Goal: Navigation & Orientation: Find specific page/section

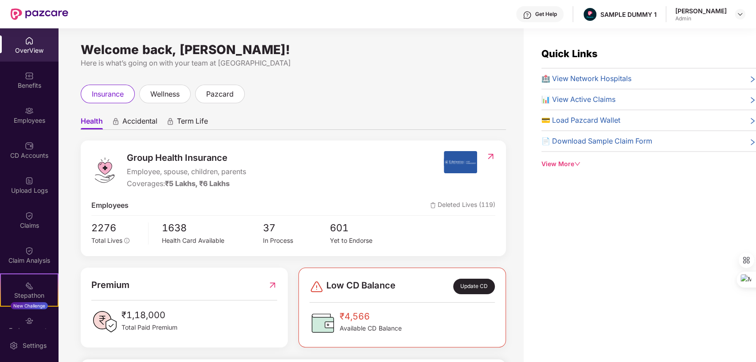
click at [20, 38] on div "OverView" at bounding box center [29, 44] width 59 height 33
drag, startPoint x: 81, startPoint y: 51, endPoint x: 347, endPoint y: 42, distance: 265.8
click at [347, 42] on div "Welcome back, Dhairya Mohan Shukla! Here is what’s going on with your team at P…" at bounding box center [291, 200] width 465 height 345
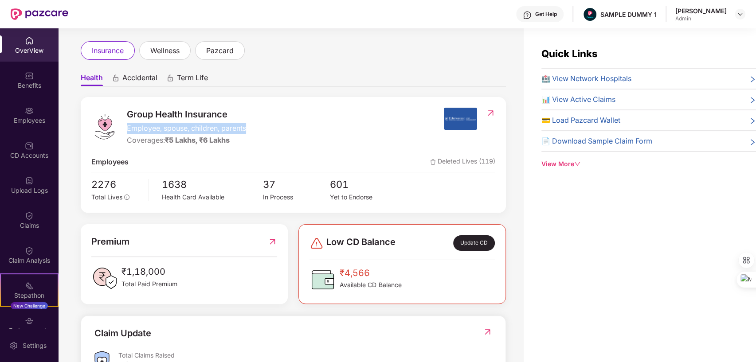
drag, startPoint x: 125, startPoint y: 126, endPoint x: 264, endPoint y: 127, distance: 138.4
click at [264, 127] on div "Group Health Insurance Employee, spouse, children, parents Coverages: ₹5 Lakhs,…" at bounding box center [267, 127] width 353 height 38
click at [332, 118] on div "Group Health Insurance Employee, spouse, children, parents Coverages: ₹5 Lakhs,…" at bounding box center [267, 127] width 353 height 38
drag, startPoint x: 131, startPoint y: 138, endPoint x: 254, endPoint y: 138, distance: 122.8
click at [254, 138] on div "Group Health Insurance Employee, spouse, children, parents Coverages: ₹5 Lakhs,…" at bounding box center [267, 127] width 353 height 38
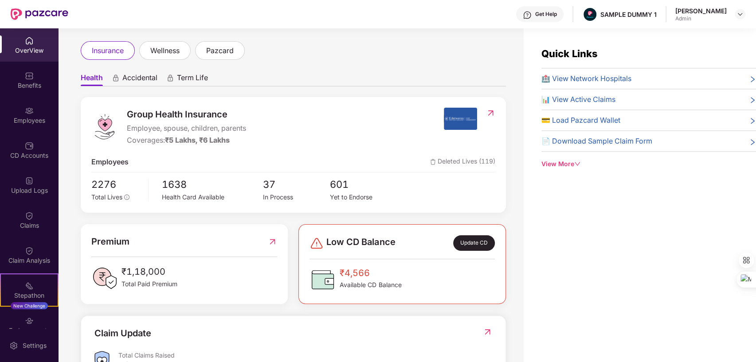
click at [327, 119] on div "Group Health Insurance Employee, spouse, children, parents Coverages: ₹5 Lakhs,…" at bounding box center [267, 127] width 353 height 38
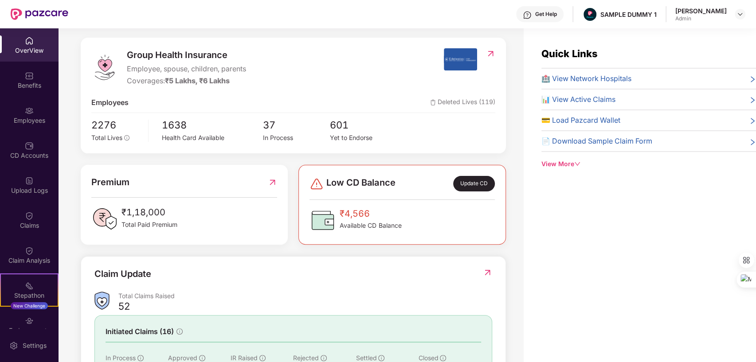
scroll to position [83, 0]
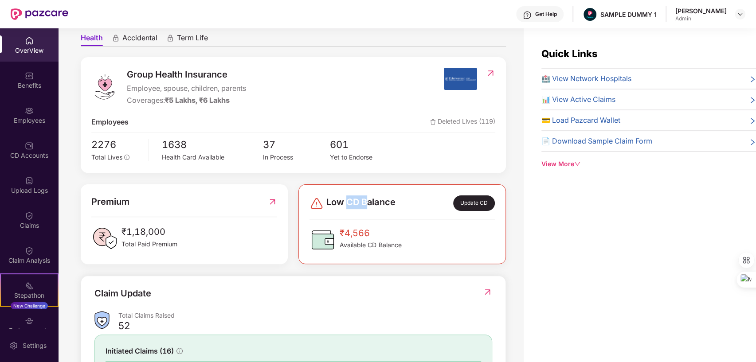
drag, startPoint x: 349, startPoint y: 204, endPoint x: 365, endPoint y: 204, distance: 16.0
click at [365, 204] on span "Low CD Balance" at bounding box center [360, 204] width 69 height 16
click at [451, 178] on div "Group Health Insurance Employee, spouse, children, parents Coverages: ₹5 Lakhs,…" at bounding box center [293, 254] width 425 height 394
drag, startPoint x: 324, startPoint y: 200, endPoint x: 399, endPoint y: 201, distance: 74.9
click at [399, 201] on div "Low CD Balance Update CD" at bounding box center [402, 204] width 185 height 16
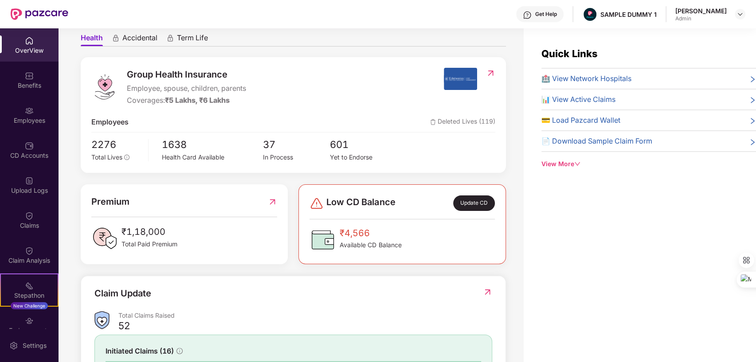
click at [294, 179] on div "Group Health Insurance Employee, spouse, children, parents Coverages: ₹5 Lakhs,…" at bounding box center [293, 254] width 425 height 394
click at [17, 81] on div "Benefits" at bounding box center [29, 85] width 59 height 9
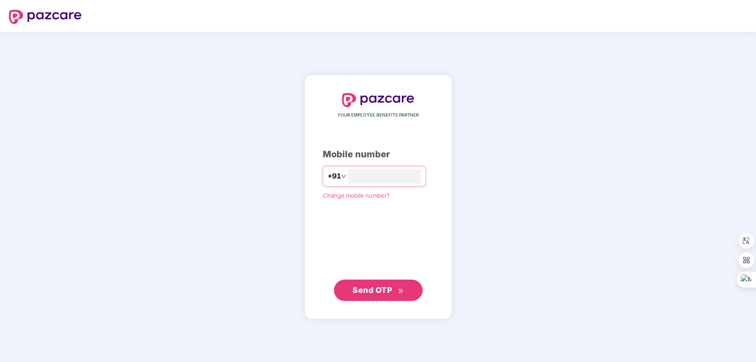
type input "**********"
click at [365, 286] on span "Send OTP" at bounding box center [372, 289] width 39 height 9
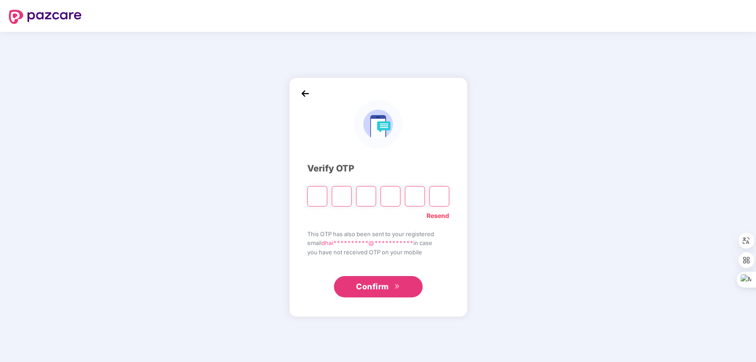
type input "*"
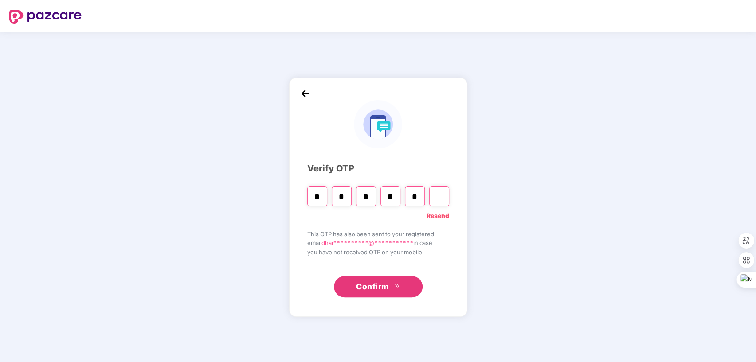
type input "*"
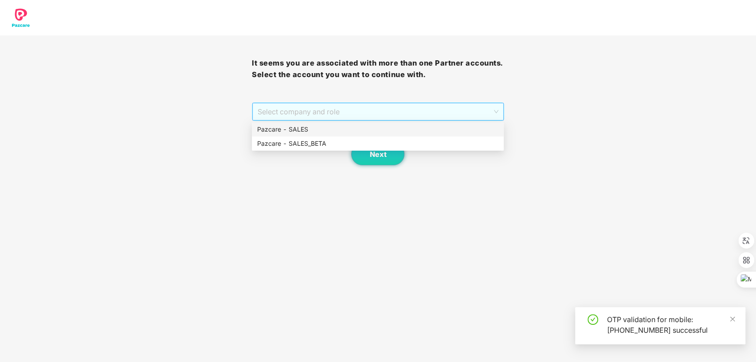
click at [384, 111] on span "Select company and role" at bounding box center [378, 111] width 240 height 17
click at [341, 127] on div "Pazcare - SALES" at bounding box center [377, 130] width 241 height 10
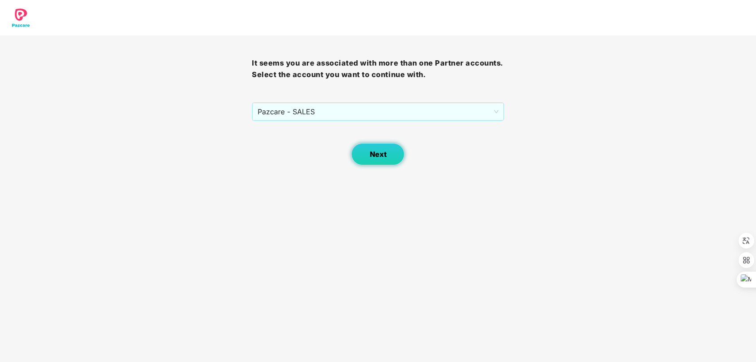
click at [386, 157] on span "Next" at bounding box center [377, 154] width 17 height 8
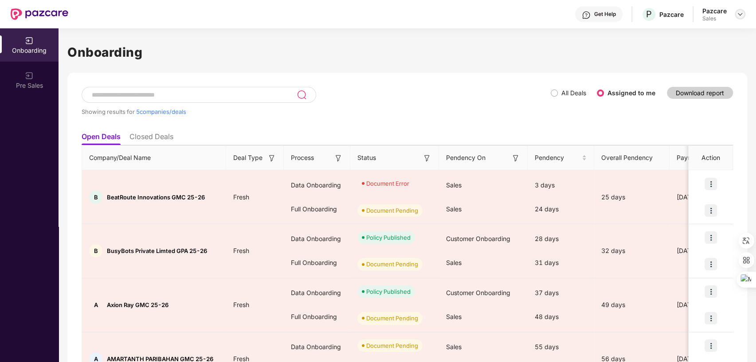
click at [742, 12] on img at bounding box center [740, 14] width 7 height 7
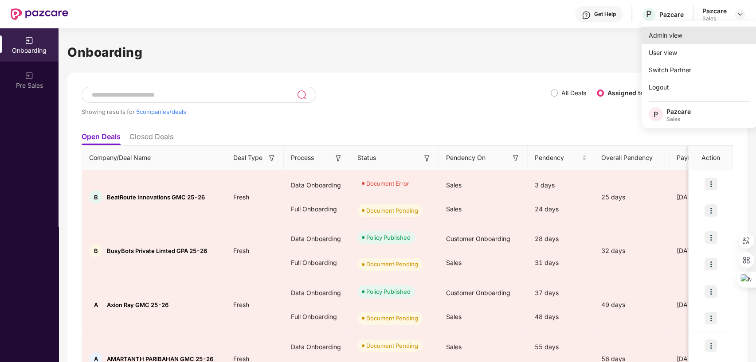
click at [667, 35] on div "Admin view" at bounding box center [699, 35] width 115 height 17
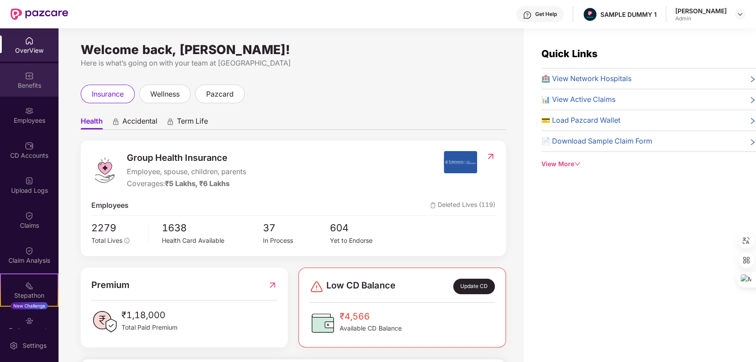
click at [28, 72] on img at bounding box center [29, 75] width 9 height 9
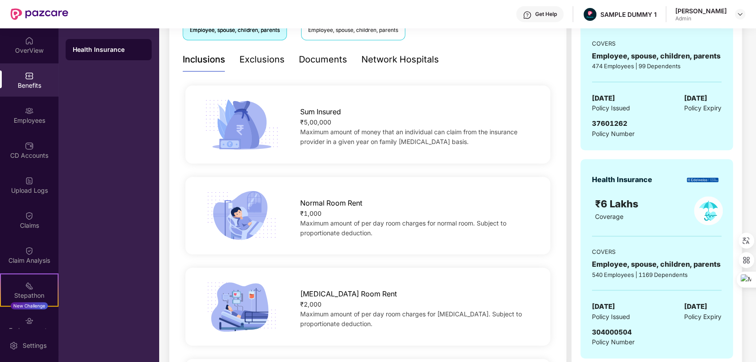
scroll to position [174, 0]
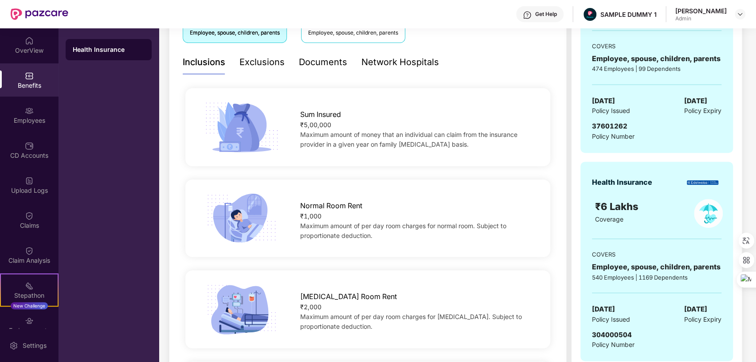
click at [261, 59] on div "Exclusions" at bounding box center [261, 62] width 45 height 14
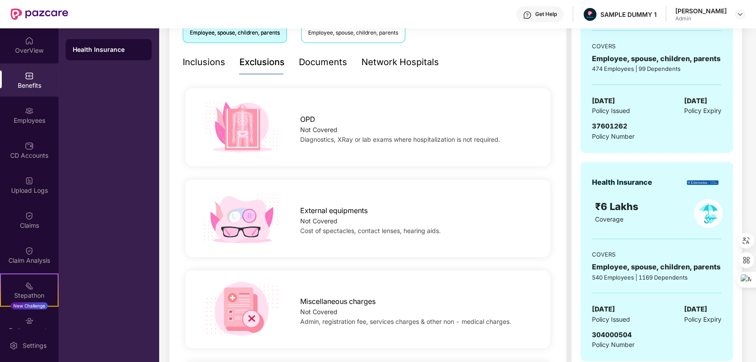
click at [320, 64] on div "Documents" at bounding box center [323, 62] width 48 height 14
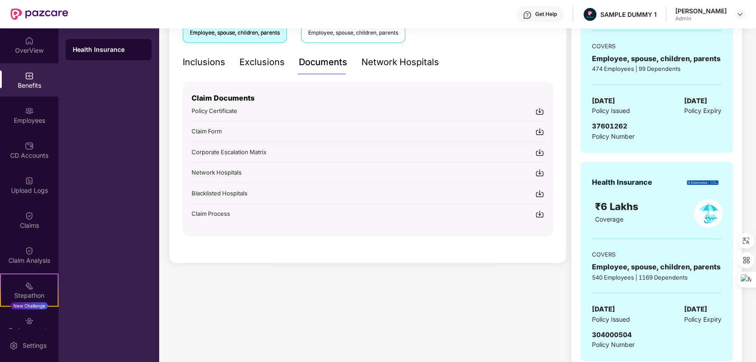
click at [410, 61] on div "Network Hospitals" at bounding box center [400, 62] width 78 height 14
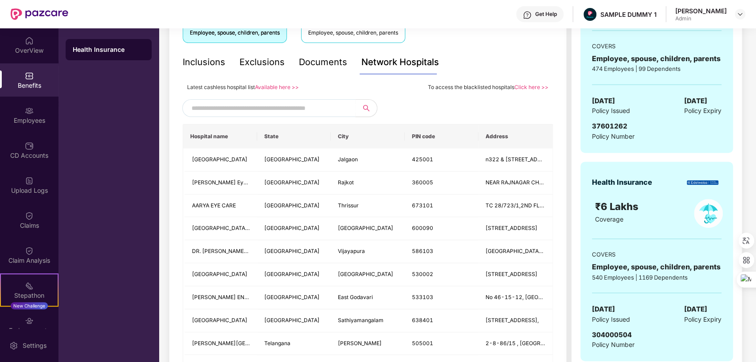
click at [302, 109] on input "text" at bounding box center [268, 108] width 152 height 13
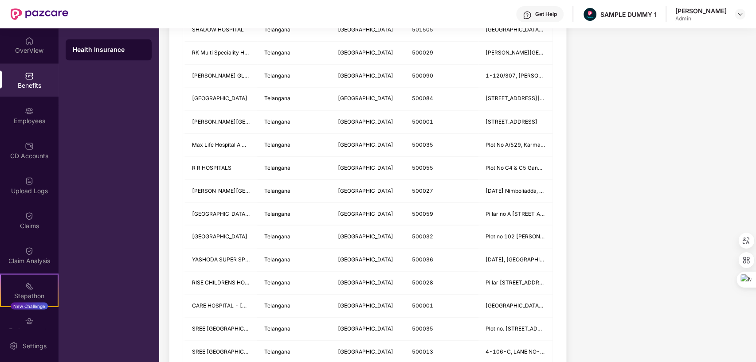
scroll to position [82, 0]
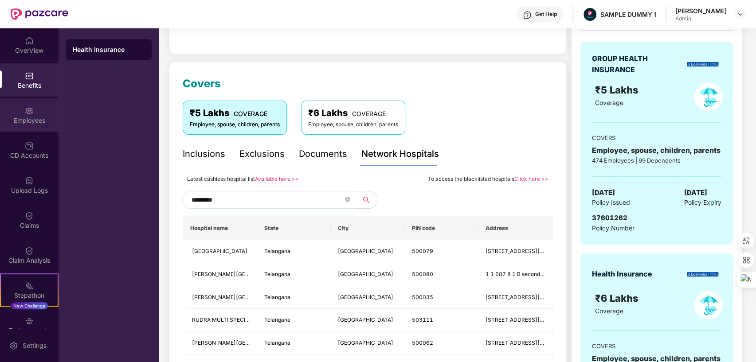
type input "*********"
click at [35, 122] on div "Employees" at bounding box center [29, 120] width 59 height 9
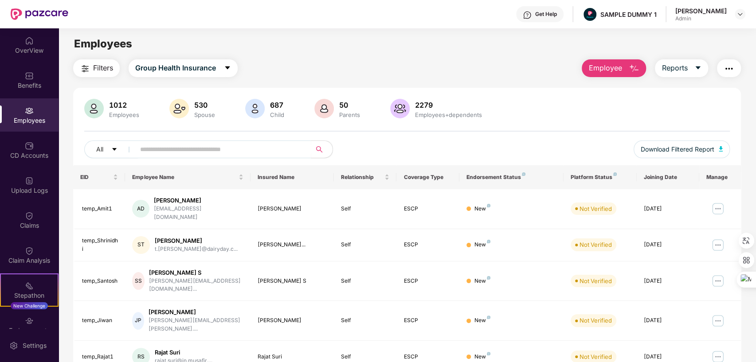
click at [619, 67] on span "Employee" at bounding box center [604, 68] width 33 height 11
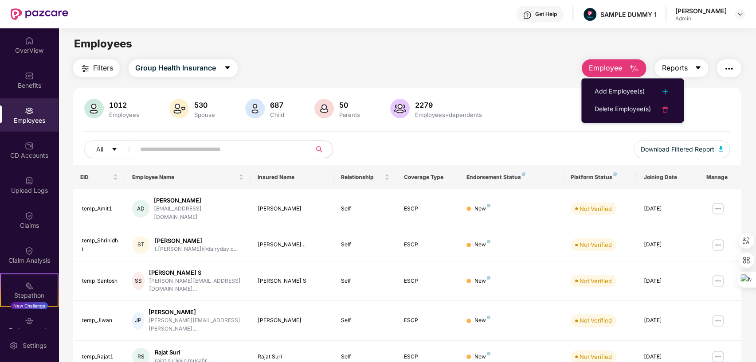
click at [697, 63] on button "Reports" at bounding box center [681, 68] width 53 height 18
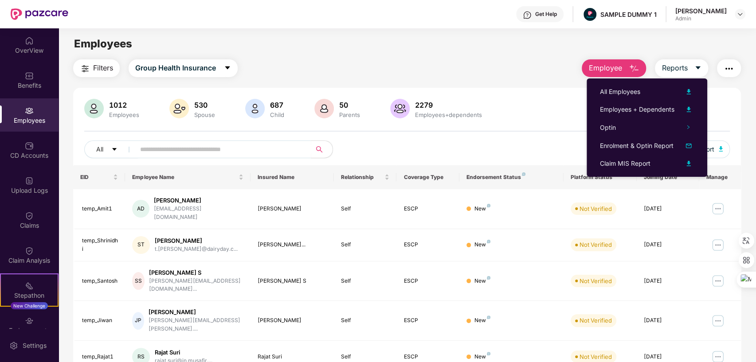
click at [733, 67] on img "button" at bounding box center [729, 68] width 11 height 11
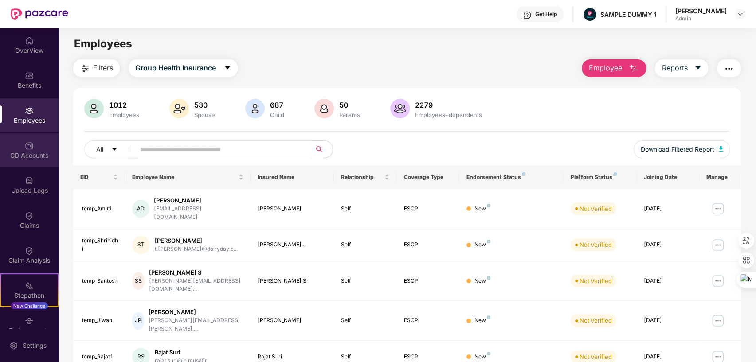
click at [28, 144] on img at bounding box center [29, 145] width 9 height 9
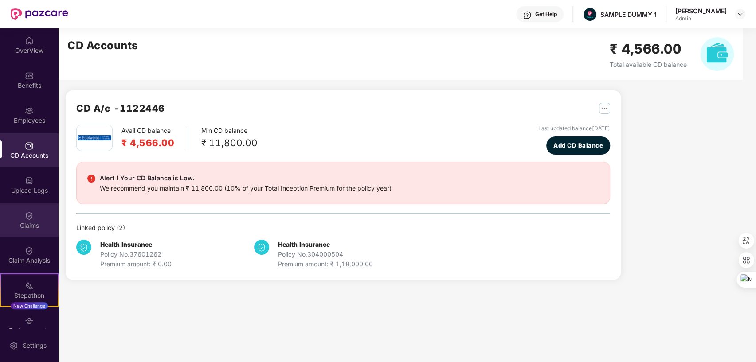
click at [27, 221] on div "Claims" at bounding box center [29, 225] width 59 height 9
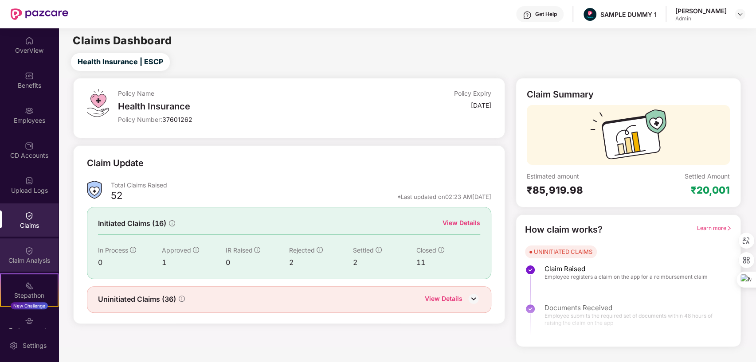
click at [37, 249] on div "Claim Analysis" at bounding box center [29, 255] width 59 height 33
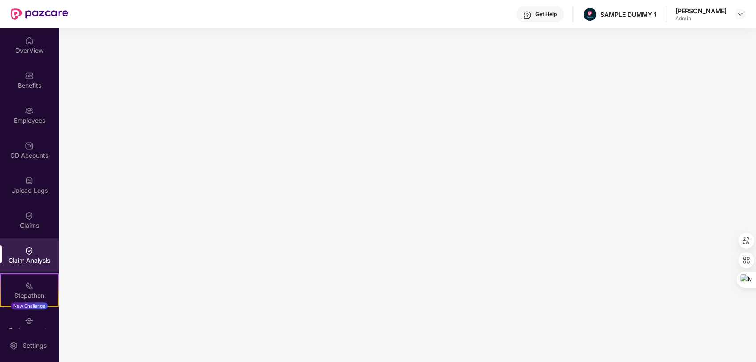
click at [538, 18] on div "Get Help" at bounding box center [539, 14] width 47 height 16
